Goal: Obtain resource: Obtain resource

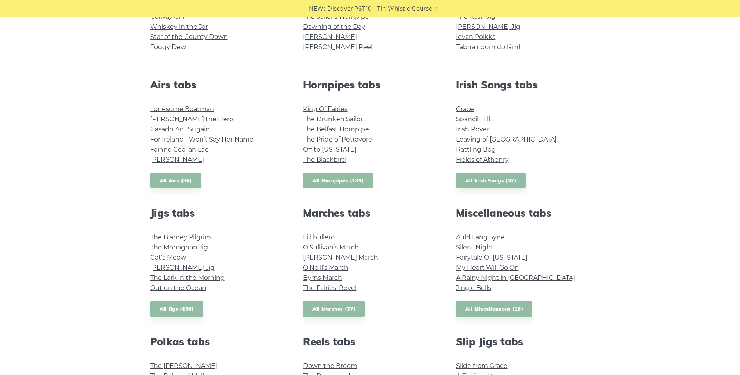
scroll to position [273, 0]
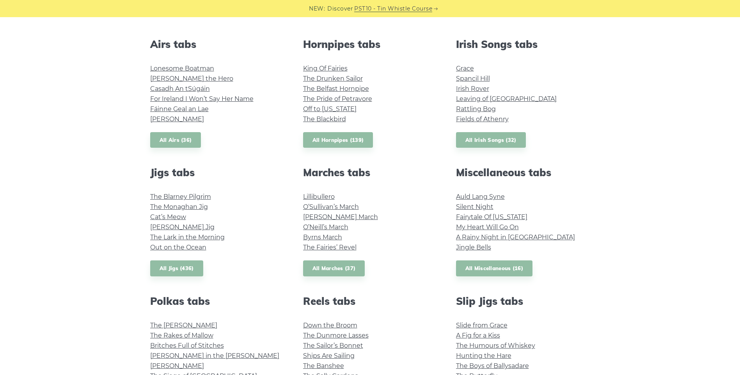
scroll to position [351, 0]
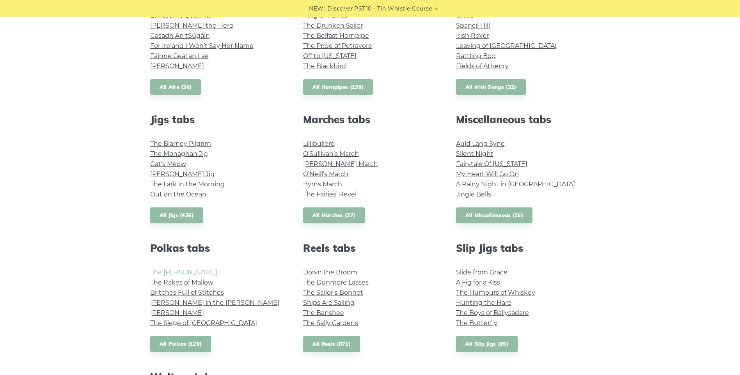
click at [170, 273] on link "The [PERSON_NAME]" at bounding box center [183, 272] width 67 height 7
